Goal: Transaction & Acquisition: Purchase product/service

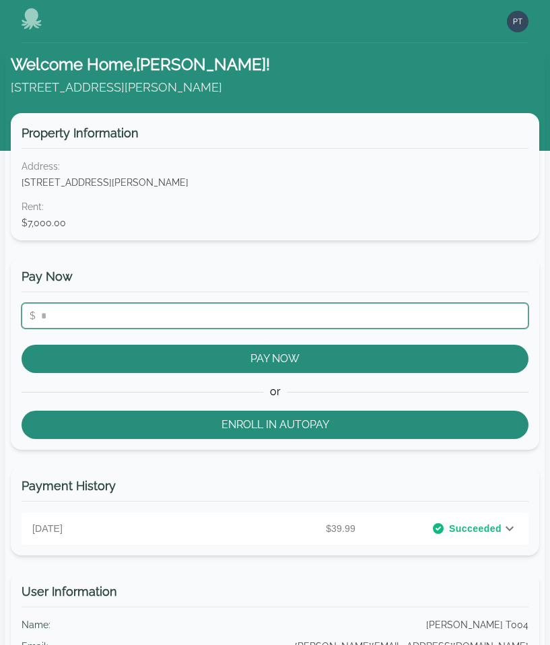
click at [233, 314] on input "number" at bounding box center [275, 316] width 507 height 26
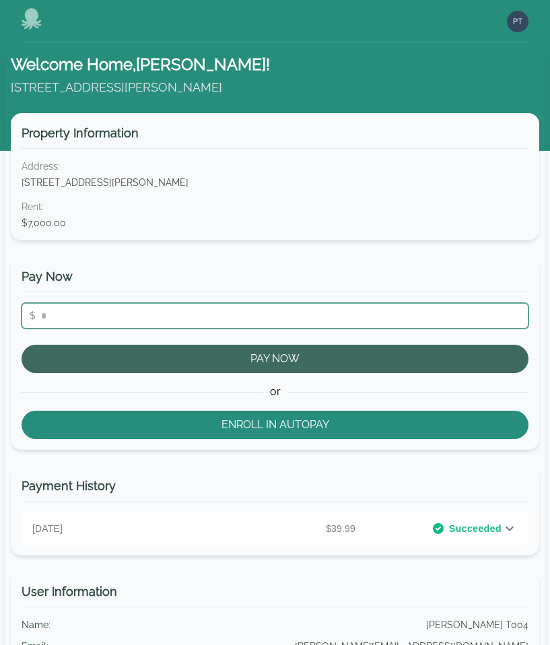
type input "***"
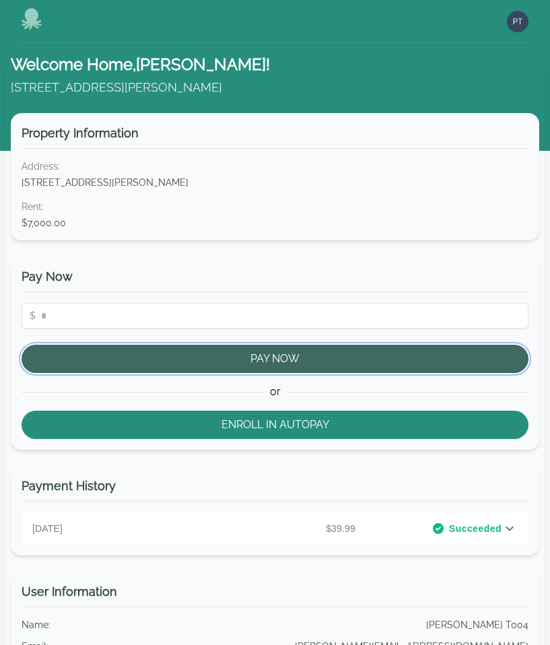
click at [296, 364] on button "Pay Now" at bounding box center [275, 359] width 507 height 28
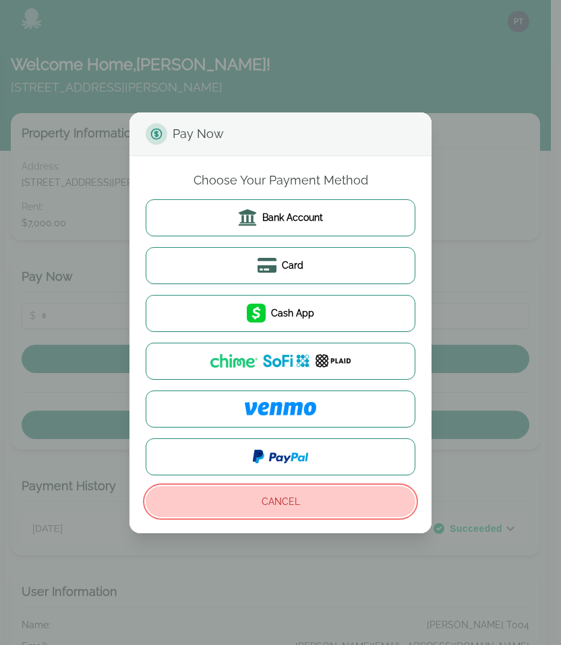
click at [273, 501] on button "Cancel" at bounding box center [281, 501] width 270 height 31
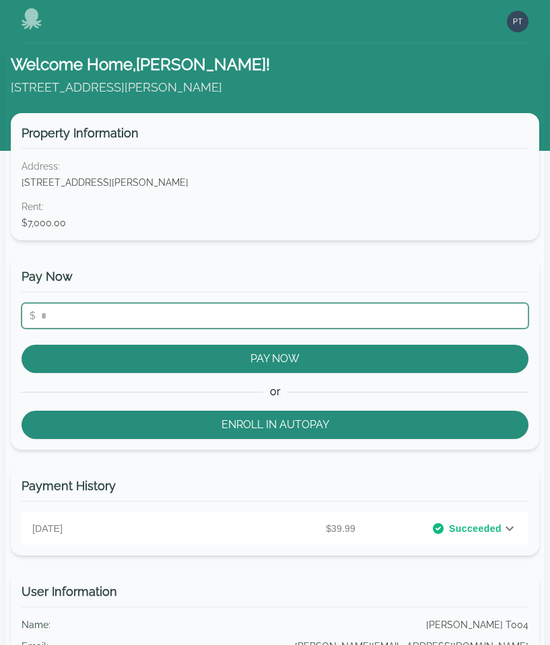
click at [121, 317] on input "number" at bounding box center [275, 316] width 507 height 26
type input "*"
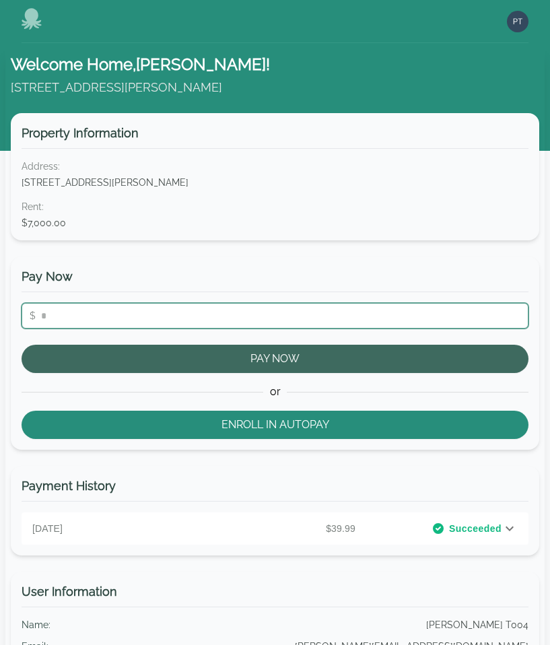
type input "*****"
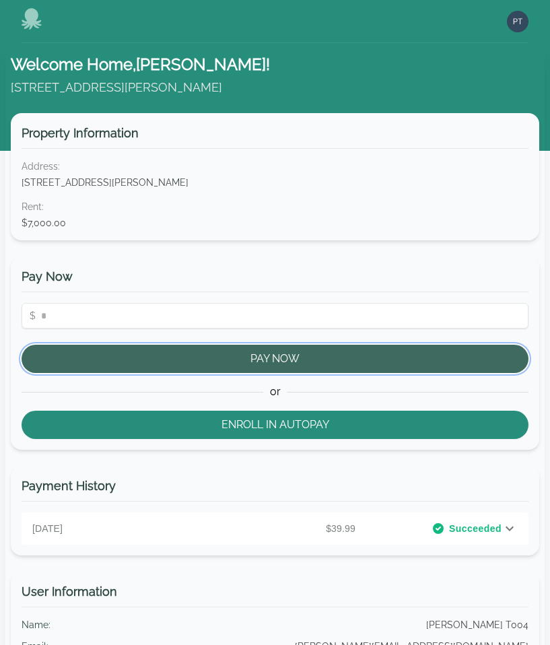
click at [253, 358] on button "Pay Now" at bounding box center [275, 359] width 507 height 28
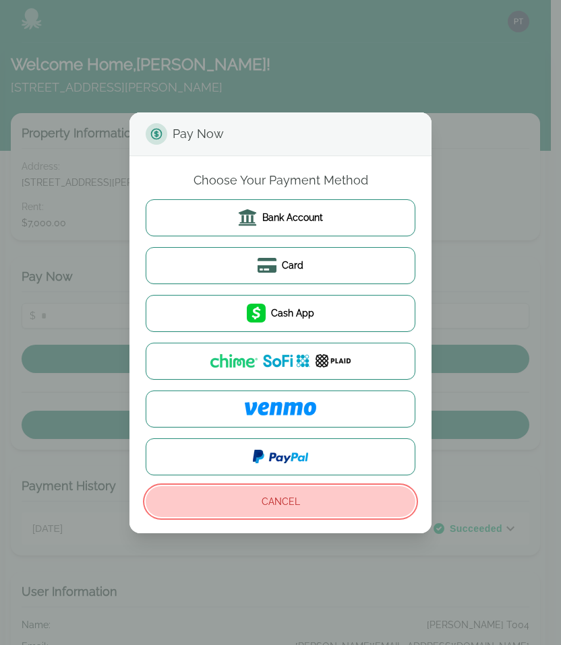
click at [319, 512] on button "Cancel" at bounding box center [281, 501] width 270 height 31
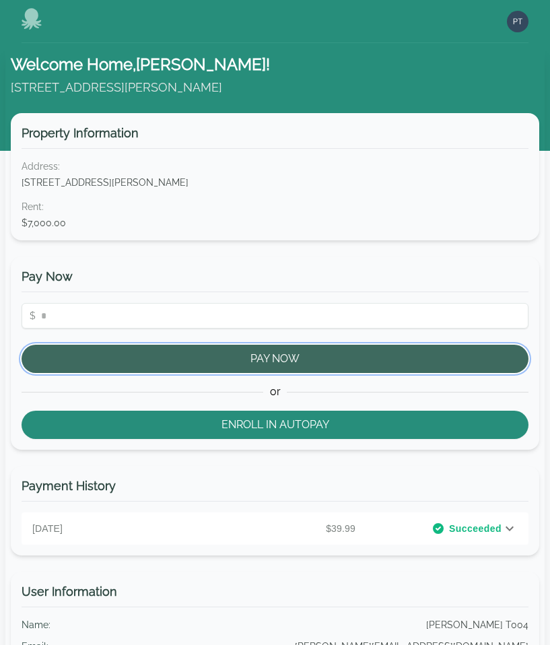
click at [253, 365] on button "Pay Now" at bounding box center [275, 359] width 507 height 28
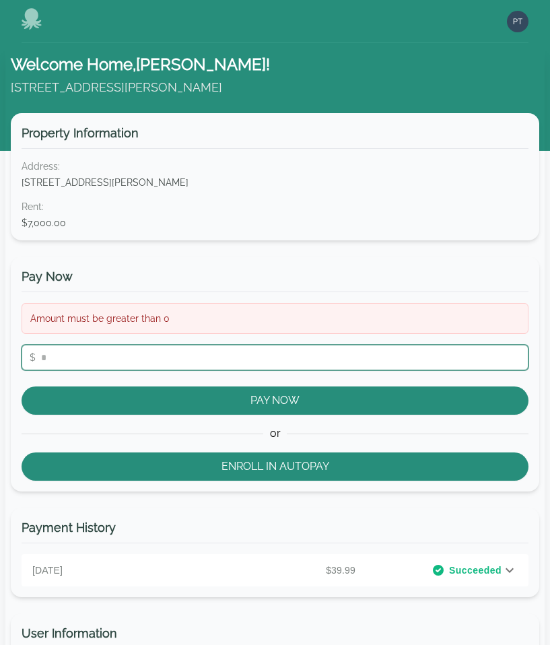
click at [156, 348] on input "number" at bounding box center [275, 358] width 507 height 26
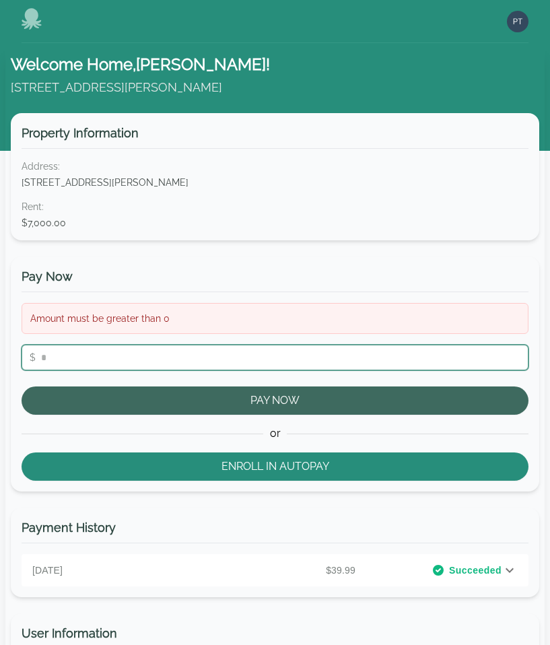
type input "****"
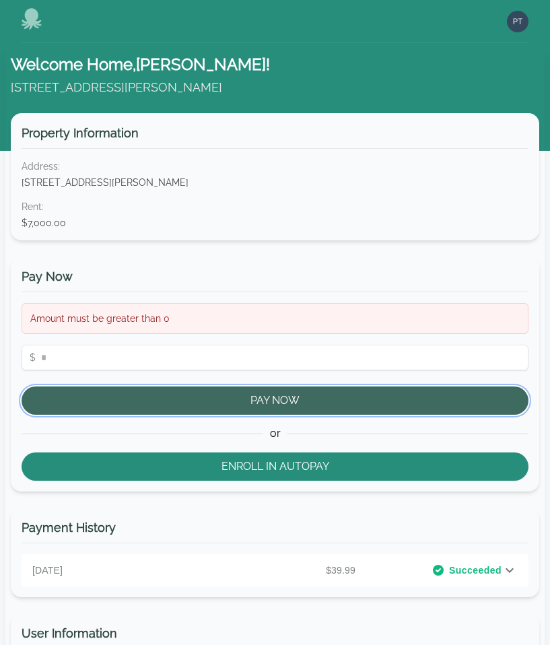
click at [170, 402] on button "Pay Now" at bounding box center [275, 401] width 507 height 28
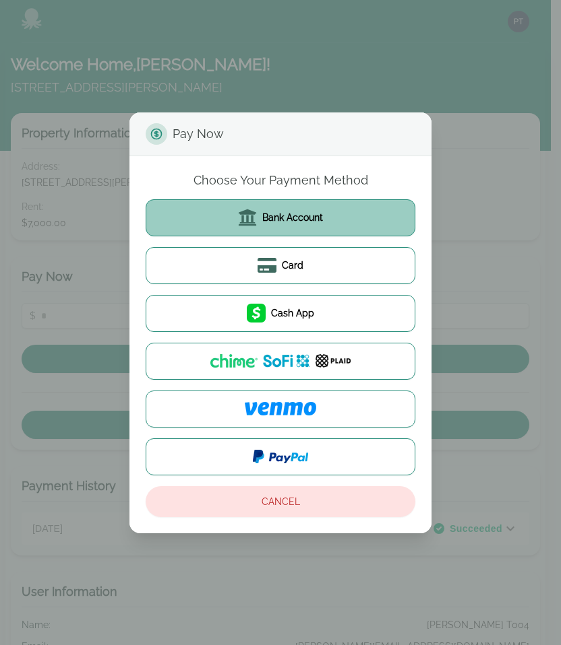
click at [265, 224] on span "Bank Account" at bounding box center [292, 217] width 61 height 13
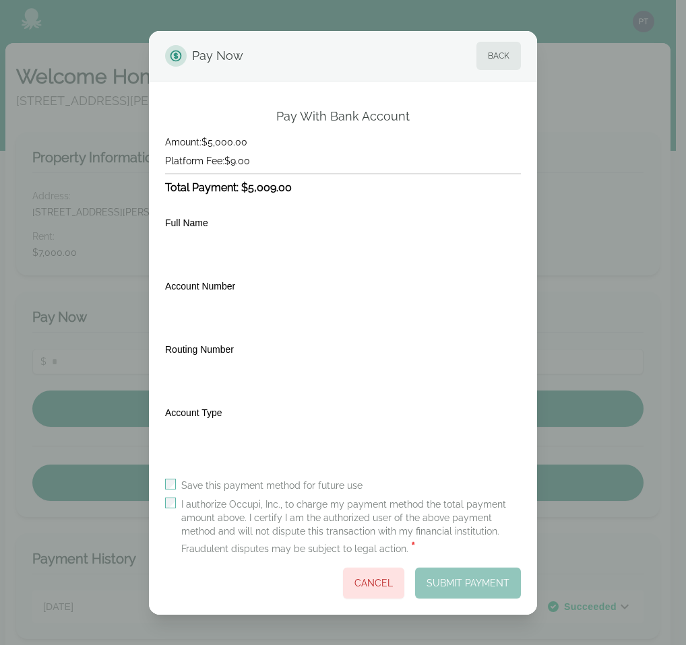
click at [218, 503] on label "I authorize Occupi, Inc., to charge my payment method the total payment amount …" at bounding box center [351, 527] width 340 height 59
click at [447, 587] on button "Submit Payment" at bounding box center [468, 583] width 106 height 31
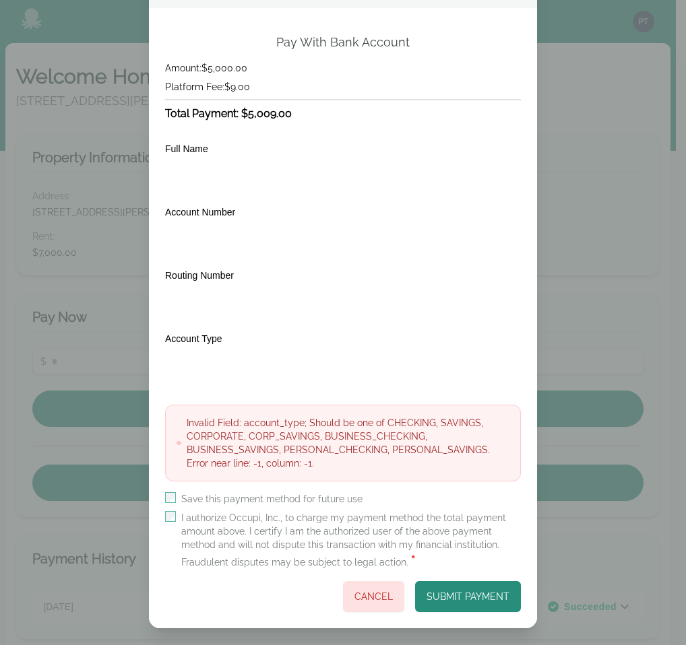
scroll to position [69, 0]
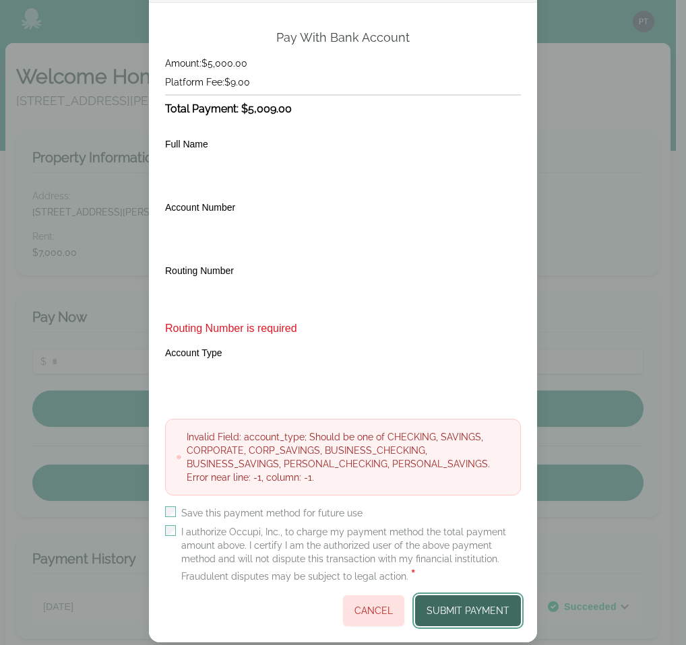
click at [459, 608] on button "Submit Payment" at bounding box center [468, 611] width 106 height 31
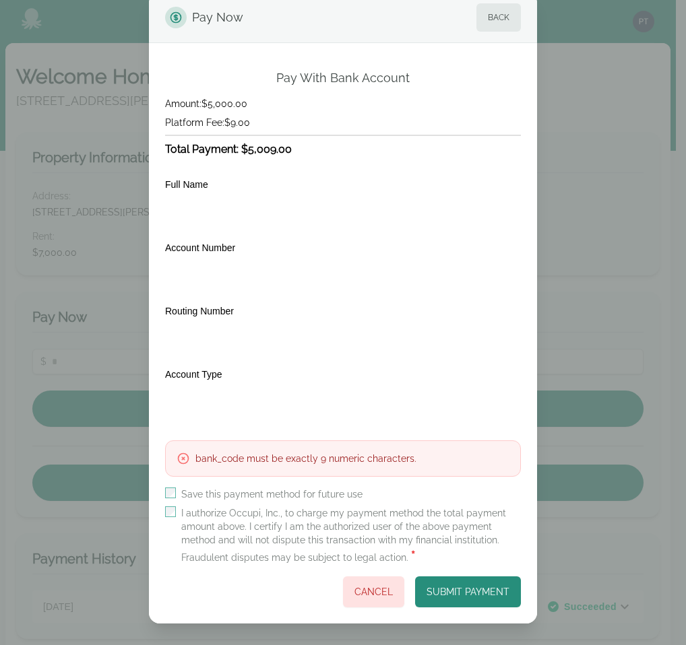
scroll to position [29, 0]
click at [447, 582] on button "Submit Payment" at bounding box center [468, 592] width 106 height 31
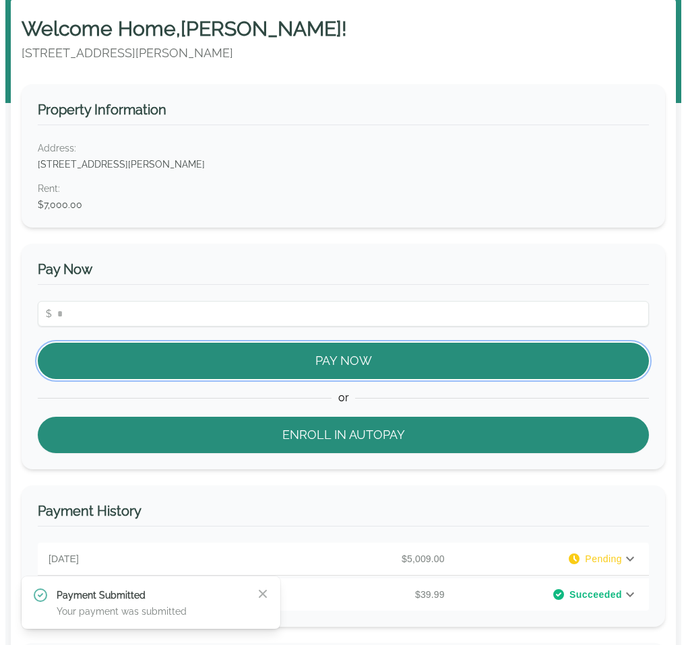
scroll to position [174, 0]
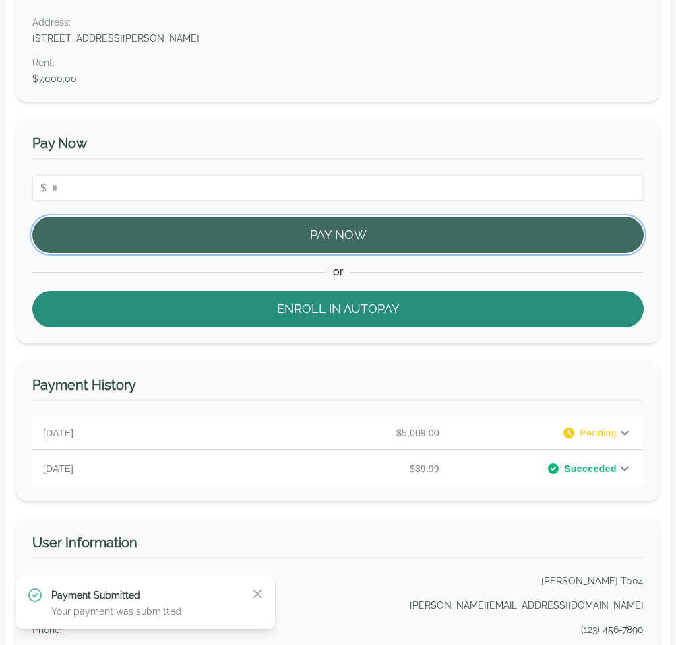
click at [334, 245] on button "Pay Now" at bounding box center [337, 235] width 611 height 36
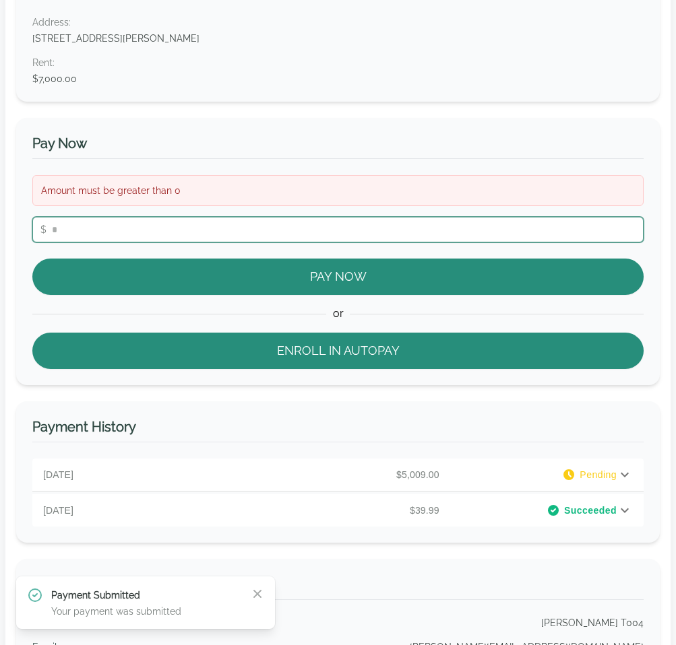
click at [222, 235] on input "number" at bounding box center [337, 230] width 611 height 26
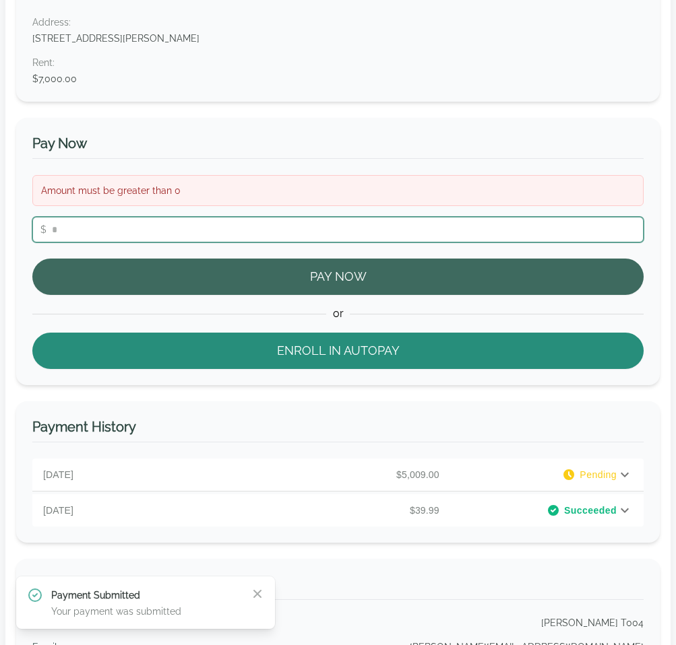
type input "**"
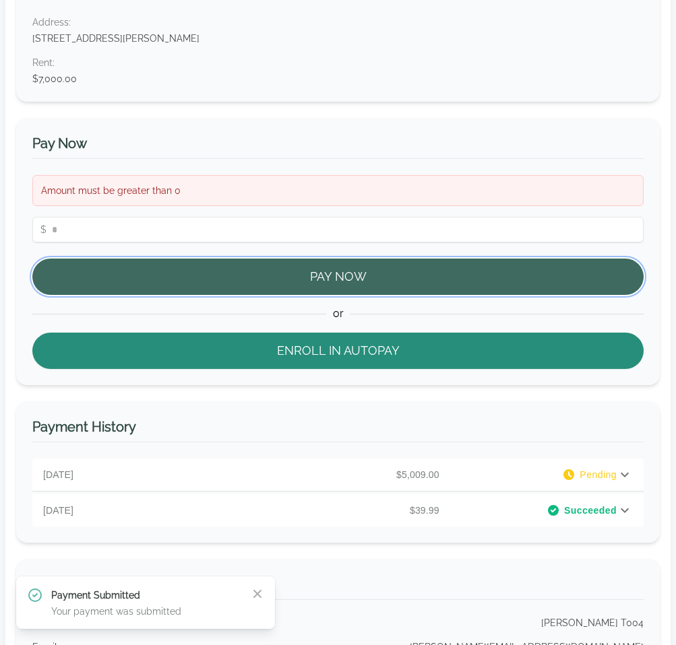
click at [270, 278] on button "Pay Now" at bounding box center [337, 277] width 611 height 36
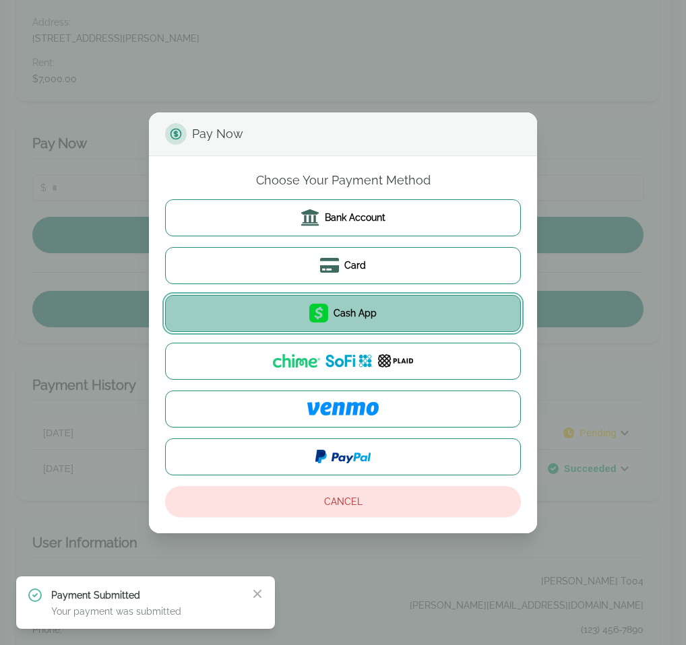
click at [328, 311] on icon at bounding box center [318, 313] width 19 height 19
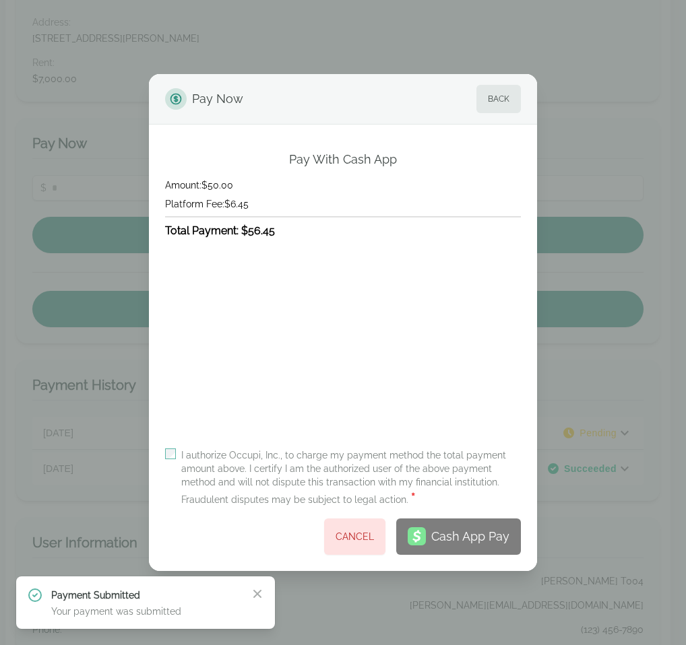
click at [243, 460] on label "I authorize Occupi, Inc., to charge my payment method the total payment amount …" at bounding box center [351, 478] width 340 height 59
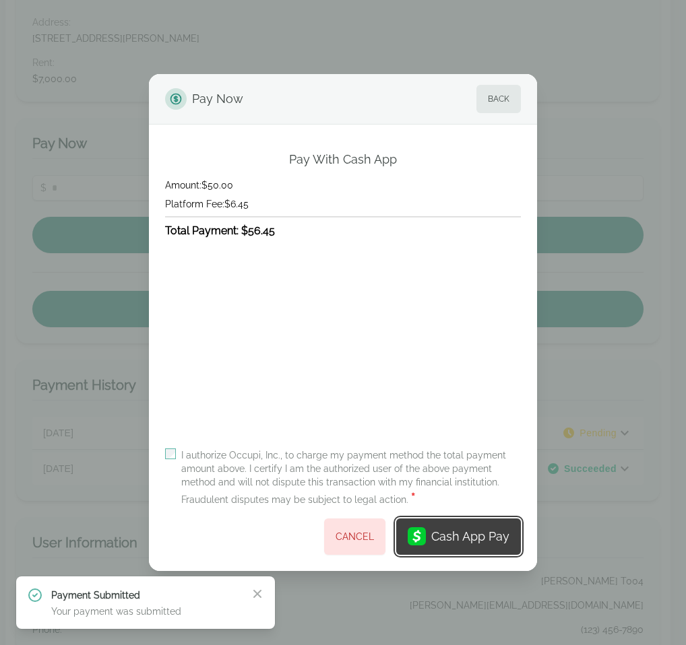
click at [448, 524] on button "Cash App Pay" at bounding box center [458, 537] width 125 height 36
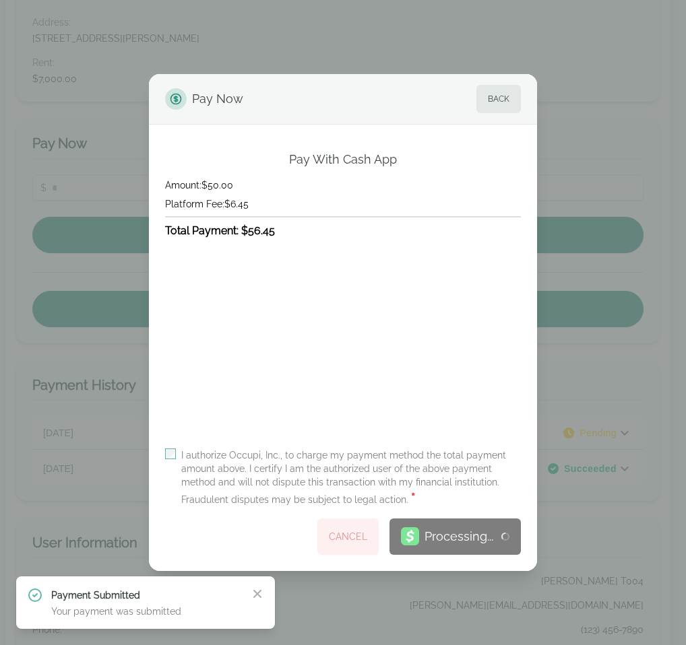
scroll to position [0, 0]
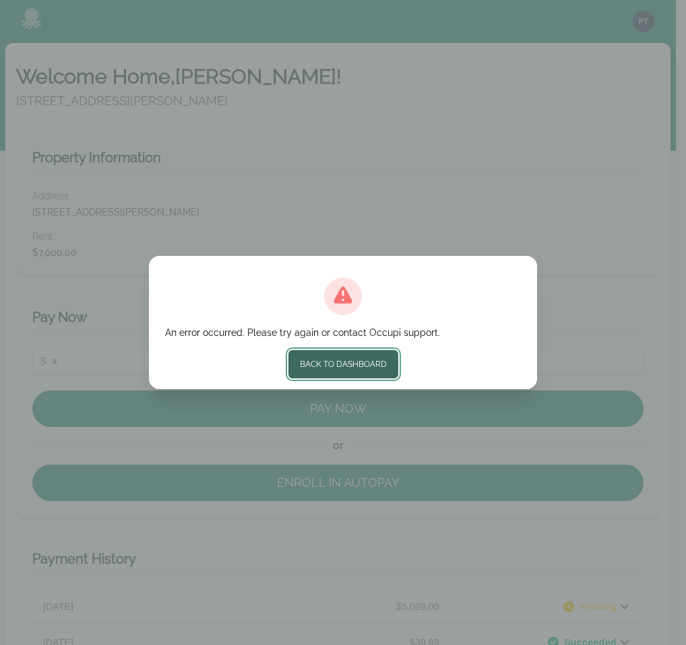
click at [324, 361] on button "Back to Dashboard" at bounding box center [343, 364] width 110 height 28
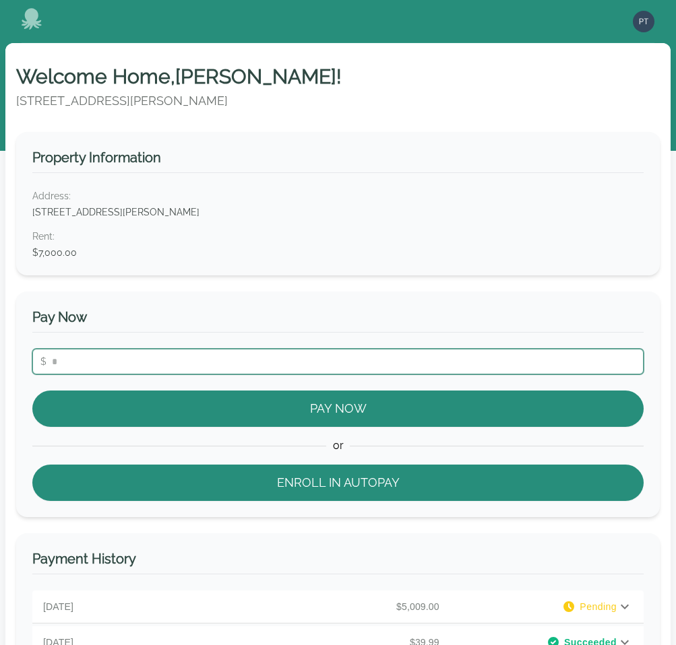
click at [267, 366] on input "number" at bounding box center [337, 362] width 611 height 26
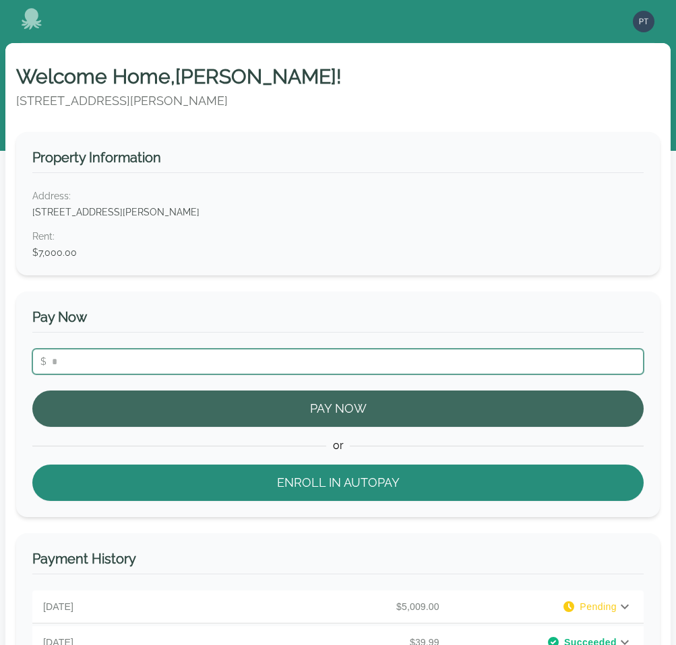
type input "**"
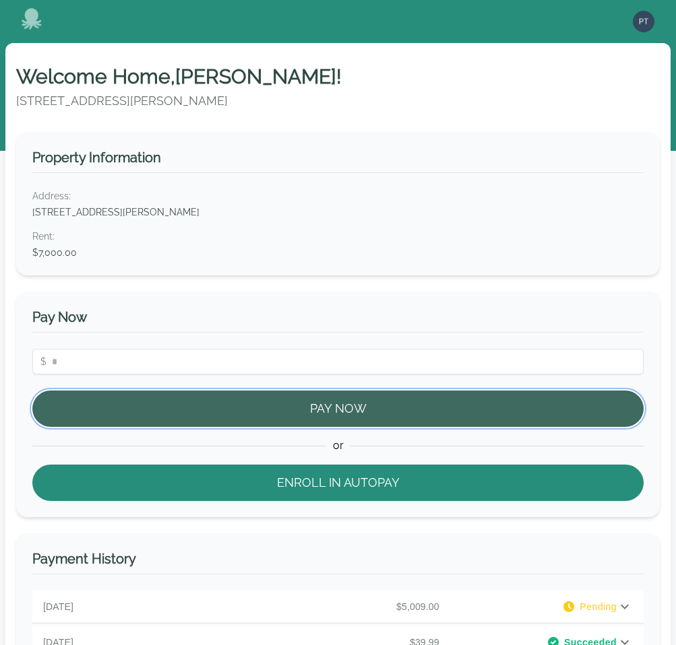
click at [362, 412] on button "Pay Now" at bounding box center [337, 409] width 611 height 36
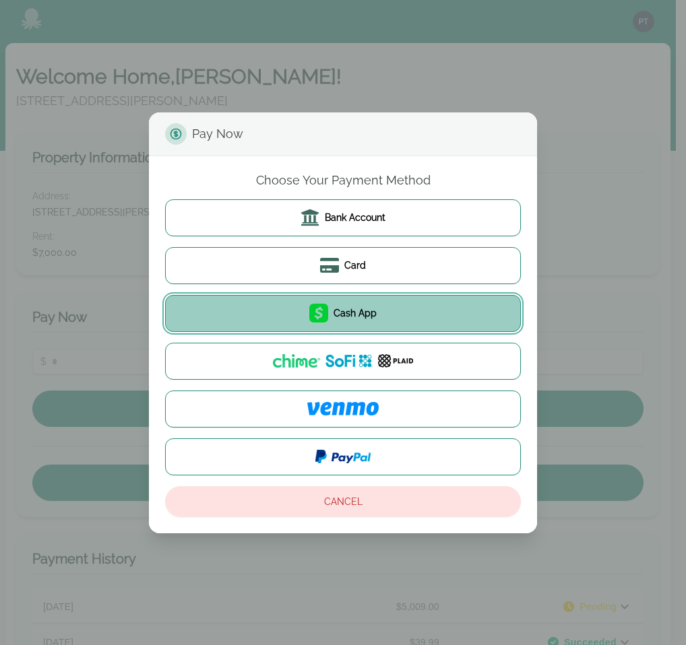
click at [348, 322] on button "Cash App" at bounding box center [343, 313] width 356 height 37
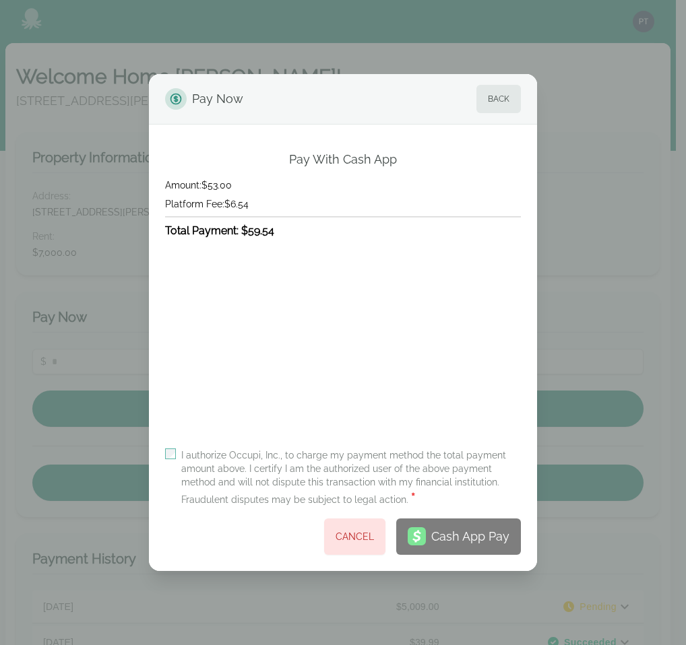
click at [210, 456] on label "I authorize Occupi, Inc., to charge my payment method the total payment amount …" at bounding box center [351, 478] width 340 height 59
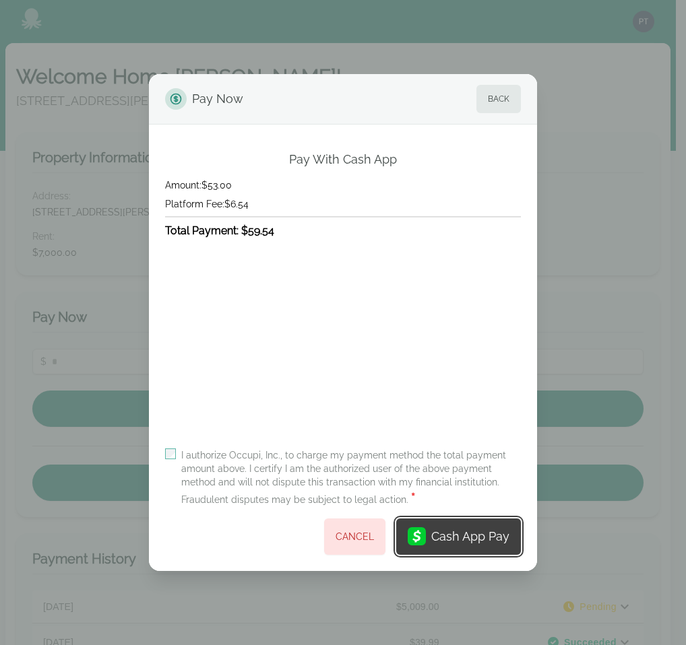
click at [425, 531] on icon at bounding box center [417, 537] width 18 height 18
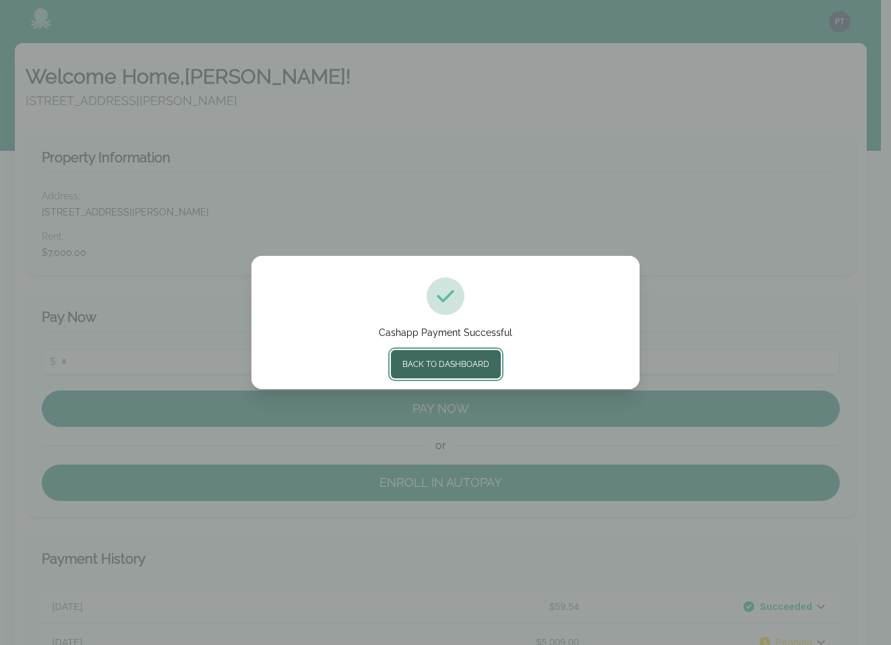
click at [435, 368] on button "Back to Dashboard" at bounding box center [446, 364] width 110 height 28
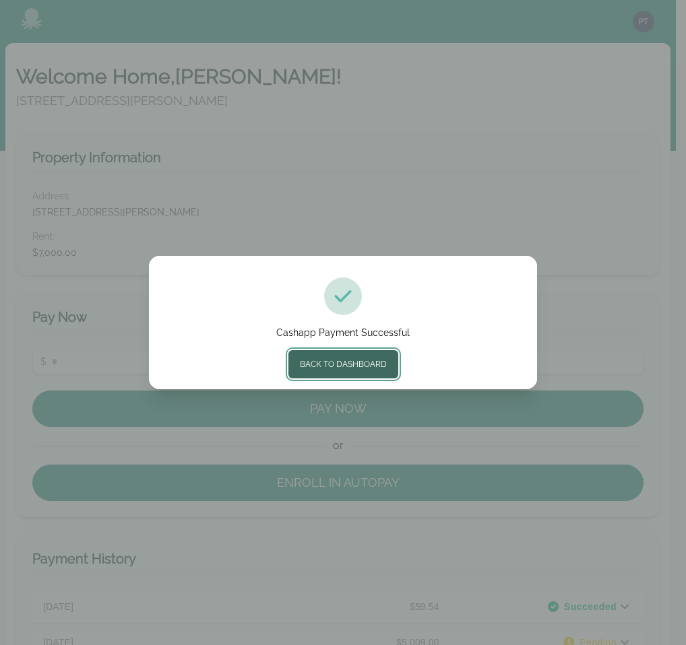
click at [352, 367] on button "Back to Dashboard" at bounding box center [343, 364] width 110 height 28
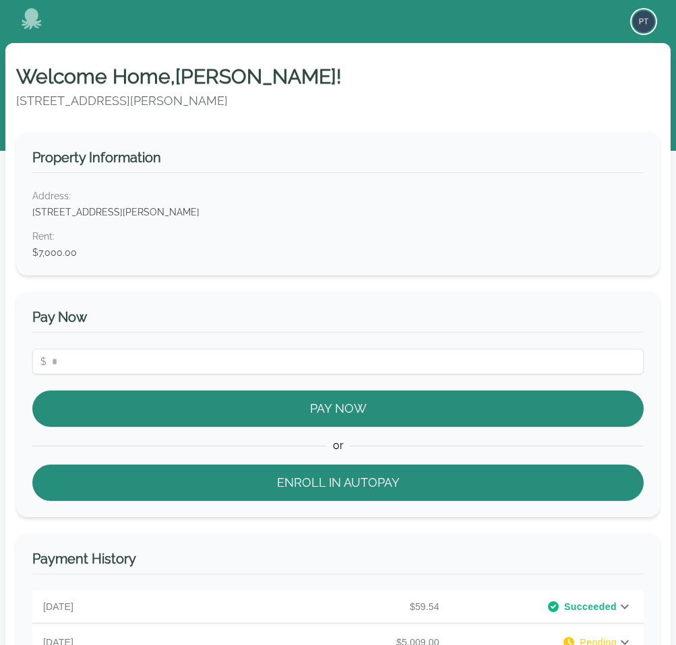
click at [643, 30] on img "button" at bounding box center [644, 22] width 22 height 22
click at [565, 52] on button "Your Profile" at bounding box center [589, 50] width 129 height 24
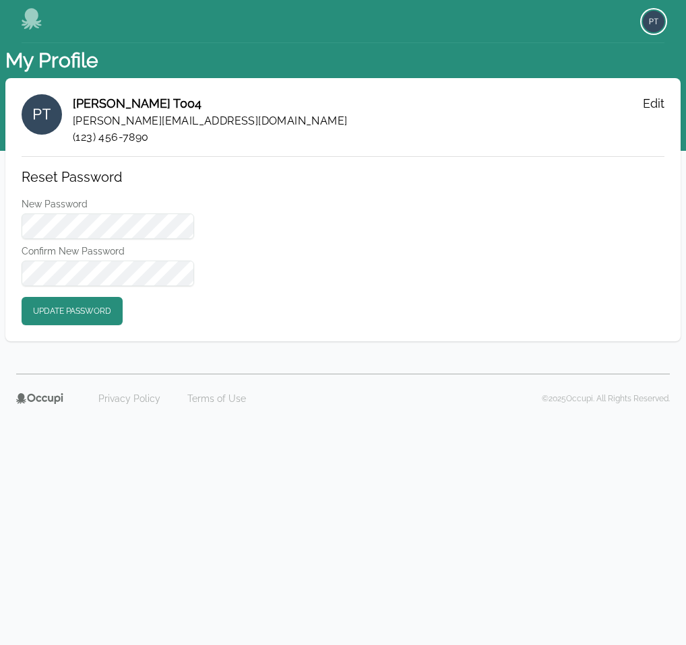
click at [648, 22] on img "button" at bounding box center [654, 22] width 22 height 22
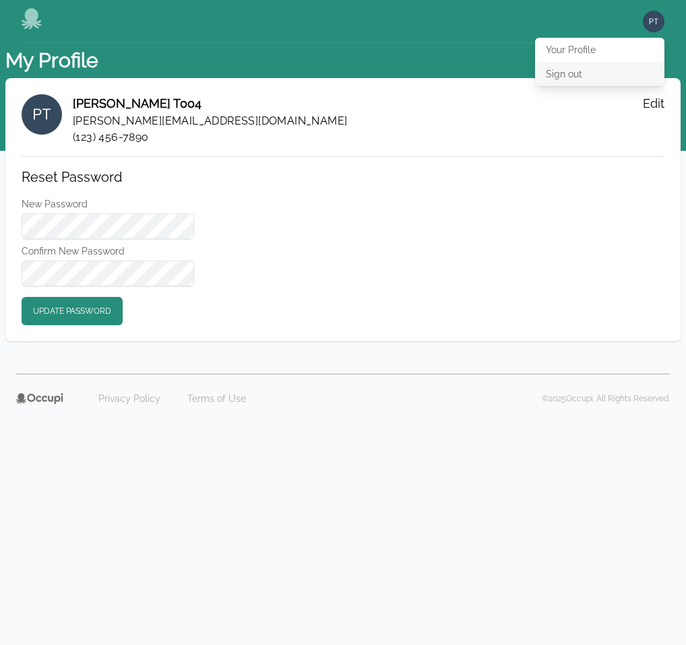
click at [583, 75] on button "Sign out" at bounding box center [599, 74] width 129 height 24
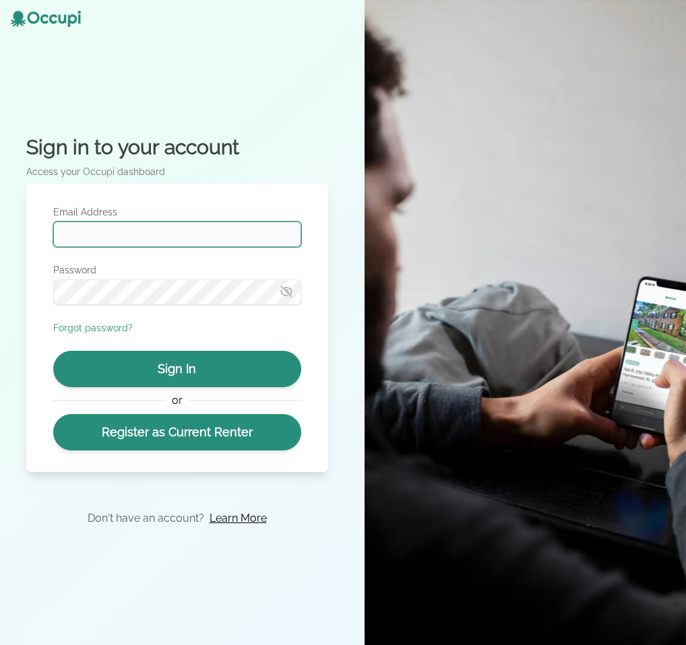
click at [163, 232] on input "Email Address" at bounding box center [177, 235] width 248 height 26
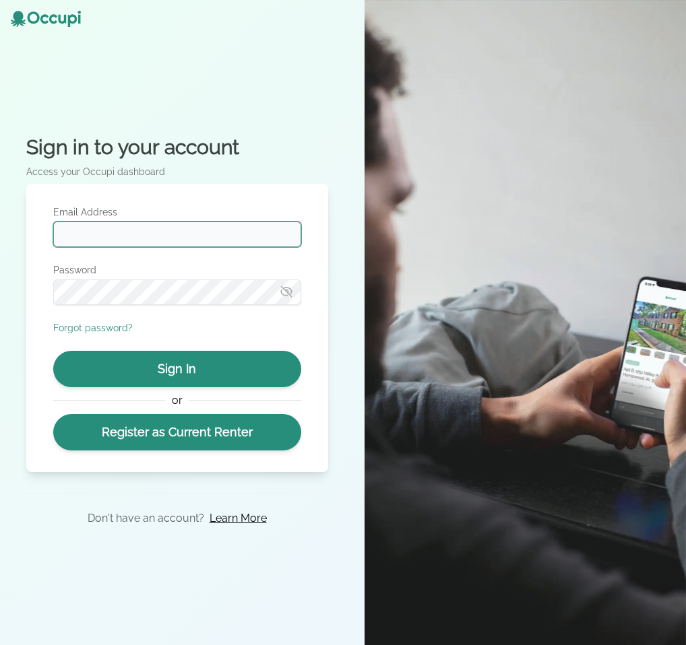
type input "**********"
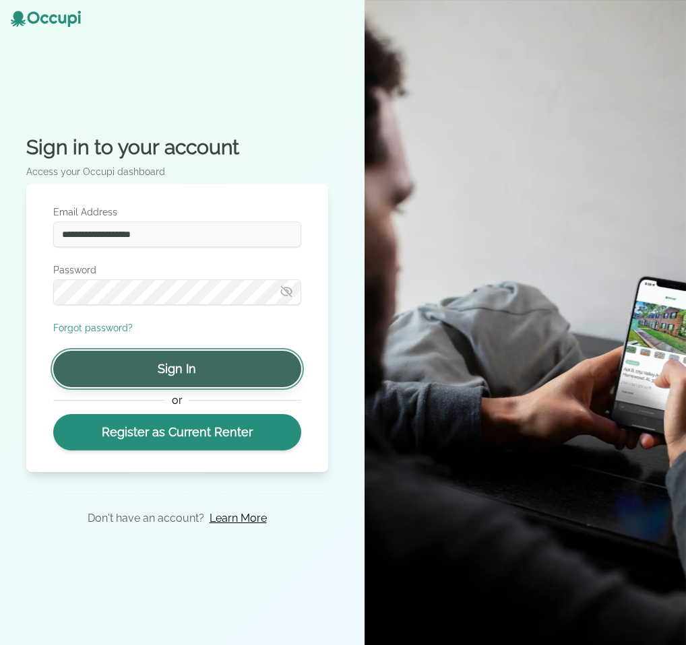
click at [189, 369] on button "Sign In" at bounding box center [177, 369] width 248 height 36
